Goal: Information Seeking & Learning: Learn about a topic

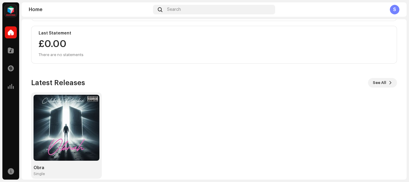
scroll to position [114, 0]
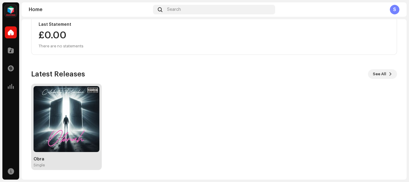
click at [83, 134] on img at bounding box center [67, 119] width 66 height 66
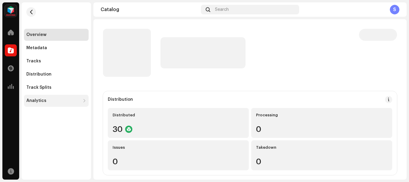
click at [85, 100] on div at bounding box center [85, 100] width 4 height 5
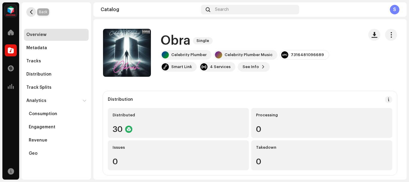
click at [30, 12] on span "button" at bounding box center [31, 12] width 4 height 5
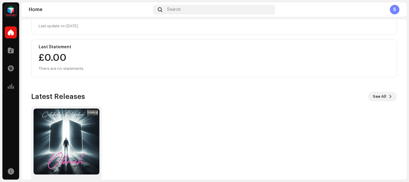
scroll to position [114, 0]
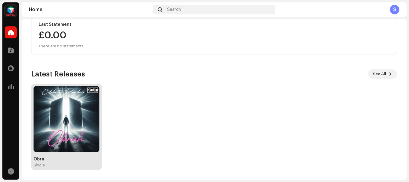
click at [66, 113] on img at bounding box center [67, 119] width 66 height 66
